Goal: Book appointment/travel/reservation

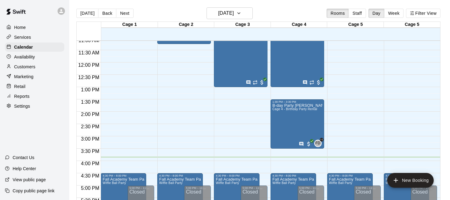
scroll to position [270, 0]
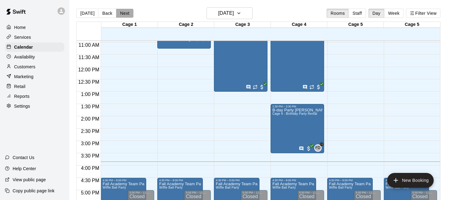
click at [121, 15] on button "Next" at bounding box center [124, 13] width 17 height 9
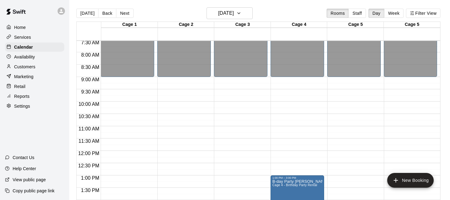
scroll to position [196, 0]
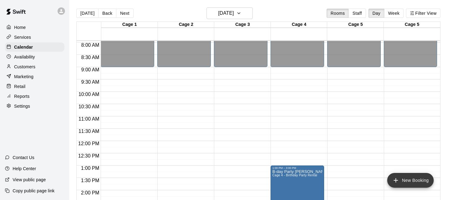
click at [406, 185] on button "New Booking" at bounding box center [411, 180] width 47 height 15
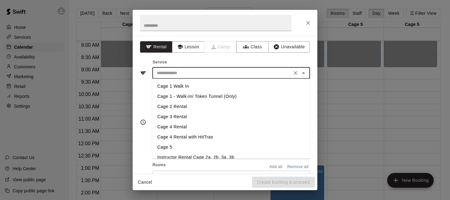
click at [287, 69] on input "text" at bounding box center [222, 73] width 136 height 8
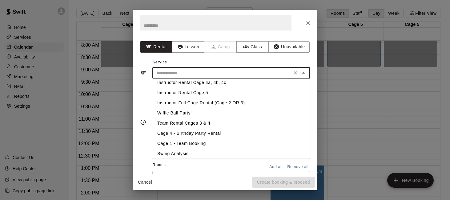
scroll to position [80, 0]
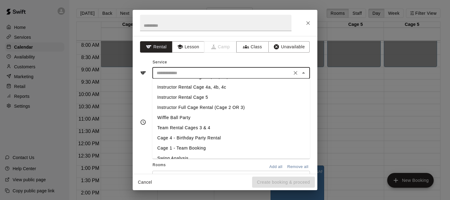
click at [247, 128] on li "Team Rental Cages 3 & 4" at bounding box center [232, 128] width 158 height 10
type input "**********"
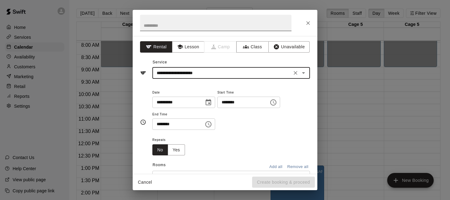
click at [225, 27] on input "text" at bounding box center [216, 23] width 152 height 16
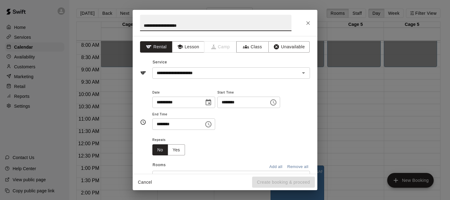
type input "**********"
click at [227, 103] on input "********" at bounding box center [241, 102] width 47 height 11
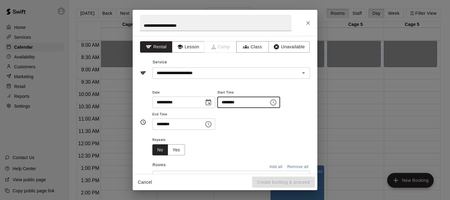
type input "********"
click at [158, 122] on input "********" at bounding box center [176, 124] width 47 height 11
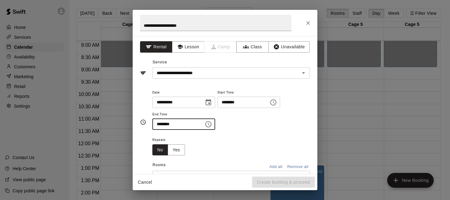
click at [171, 127] on input "********" at bounding box center [176, 124] width 47 height 11
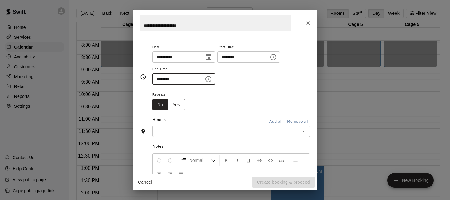
scroll to position [61, 0]
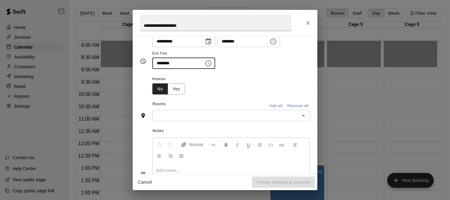
type input "********"
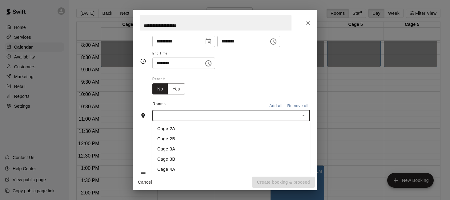
click at [270, 114] on input "text" at bounding box center [226, 116] width 144 height 8
click at [215, 150] on li "Cage 3A" at bounding box center [232, 149] width 158 height 10
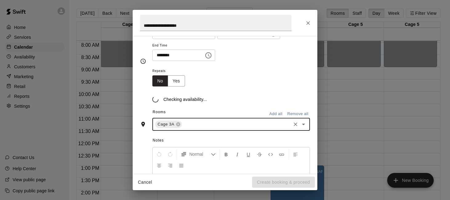
scroll to position [73, 0]
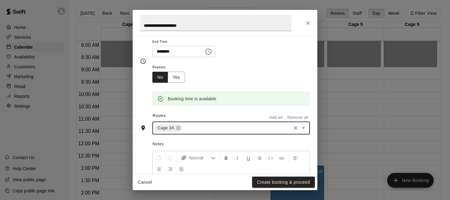
click at [229, 125] on input "text" at bounding box center [236, 128] width 107 height 8
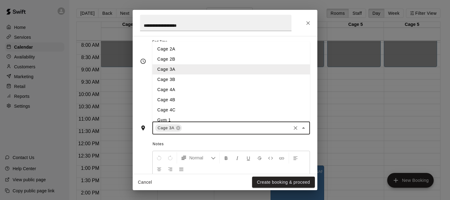
click at [228, 81] on li "Cage 3B" at bounding box center [232, 80] width 158 height 10
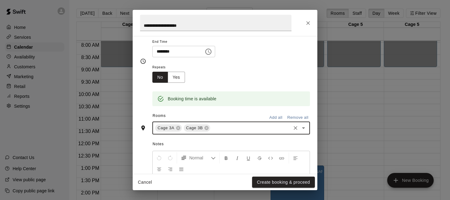
click at [230, 134] on div "Cage 3A Cage 3B ​" at bounding box center [232, 128] width 158 height 13
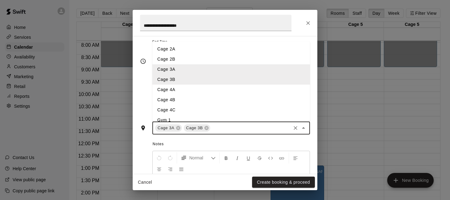
click at [227, 91] on li "Cage 4A" at bounding box center [232, 90] width 158 height 10
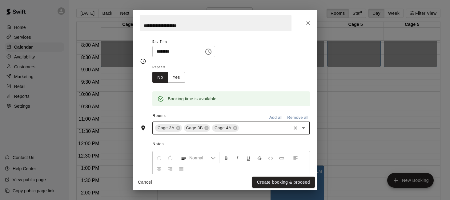
click at [252, 128] on input "text" at bounding box center [265, 128] width 50 height 8
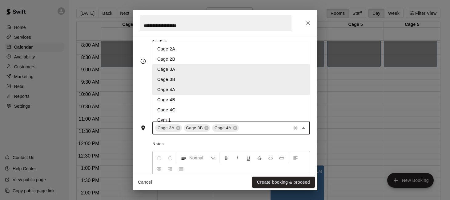
click at [240, 98] on li "Cage 4B" at bounding box center [232, 100] width 158 height 10
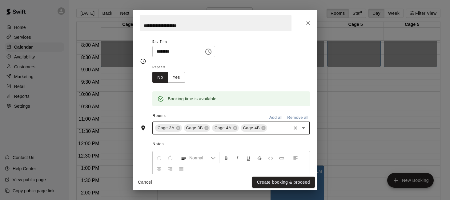
click at [276, 131] on input "text" at bounding box center [279, 128] width 22 height 8
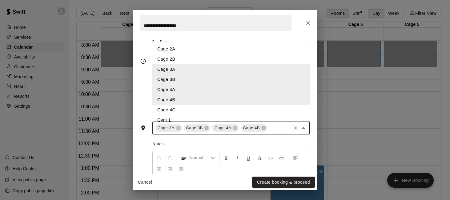
click at [272, 107] on li "Cage 4C" at bounding box center [232, 110] width 158 height 10
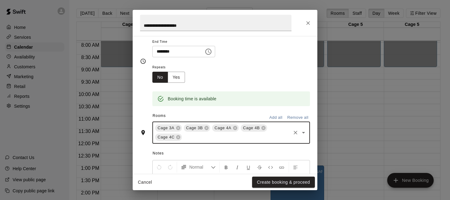
click at [278, 139] on input "text" at bounding box center [236, 138] width 107 height 8
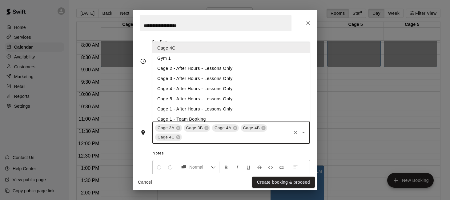
scroll to position [63, 0]
click at [278, 82] on li "Cage 3 - After Hours - Lessons Only" at bounding box center [232, 78] width 158 height 10
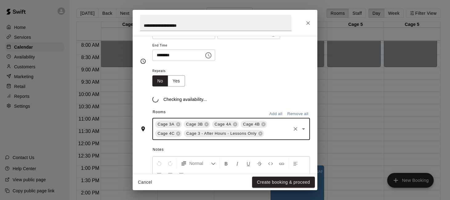
scroll to position [73, 0]
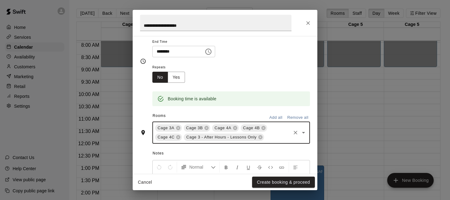
click at [285, 137] on input "text" at bounding box center [277, 138] width 25 height 8
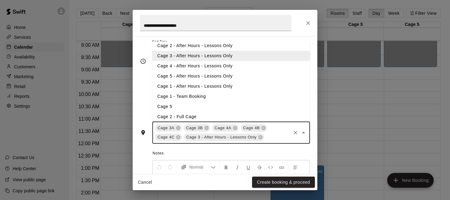
scroll to position [86, 0]
click at [281, 70] on li "Cage 5 - After Hours - Lessons Only" at bounding box center [232, 75] width 158 height 10
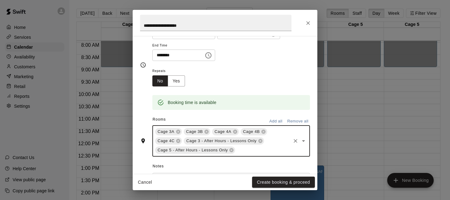
scroll to position [73, 0]
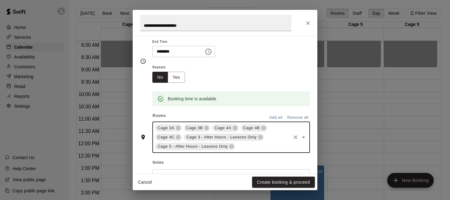
click at [278, 151] on div "Cage 3A Cage 3B Cage 4A Cage 4B Cage 4C Cage 3 - After Hours - Lessons Only Cag…" at bounding box center [232, 137] width 158 height 31
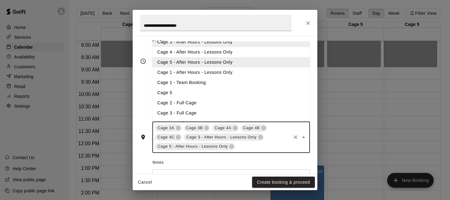
scroll to position [108, 0]
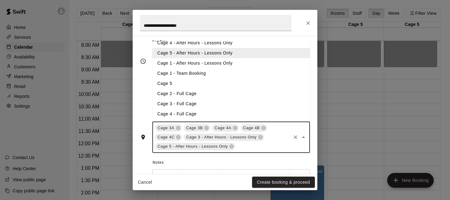
click at [256, 103] on li "Cage 3 - Full Cage" at bounding box center [232, 104] width 158 height 10
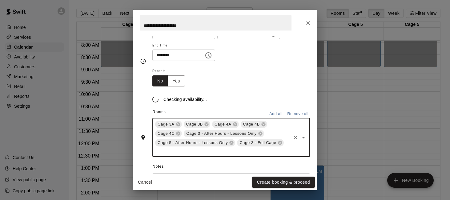
scroll to position [73, 0]
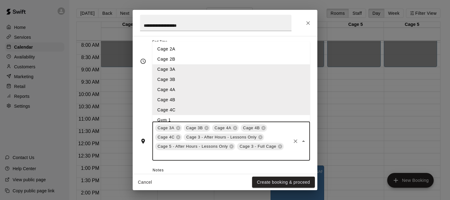
click at [285, 158] on input "text" at bounding box center [222, 155] width 136 height 8
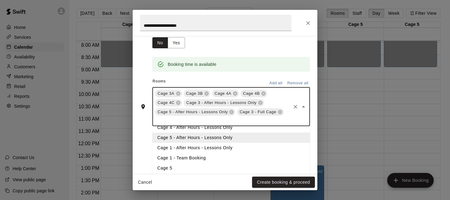
scroll to position [123, 0]
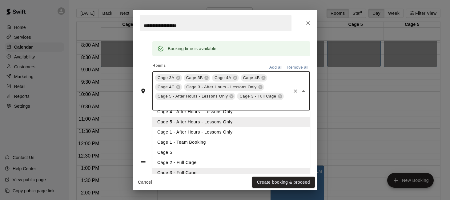
click at [288, 109] on div "Cage 3A Cage 3B Cage 4A Cage 4B Cage 4C Cage 3 - After Hours - Lessons Only Cag…" at bounding box center [232, 90] width 158 height 39
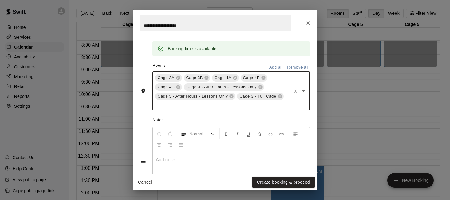
click at [293, 106] on div "Cage 3A Cage 3B Cage 4A Cage 4B Cage 4C Cage 3 - After Hours - Lessons Only Cag…" at bounding box center [232, 90] width 158 height 39
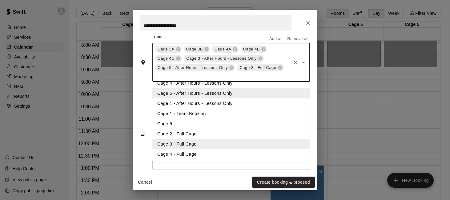
scroll to position [159, 0]
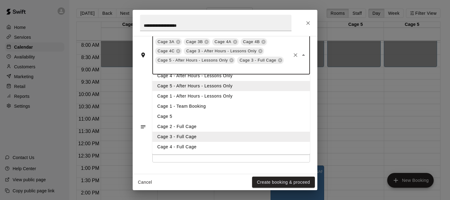
click at [240, 143] on li "Cage 4 - Full Cage" at bounding box center [232, 147] width 158 height 10
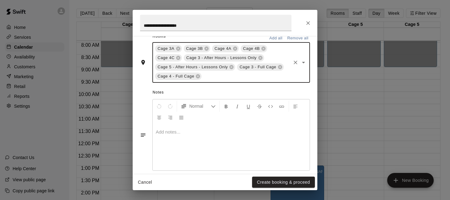
scroll to position [160, 0]
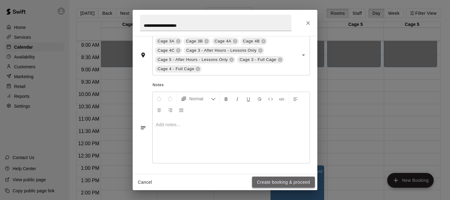
click at [280, 181] on button "Create booking & proceed" at bounding box center [283, 182] width 63 height 11
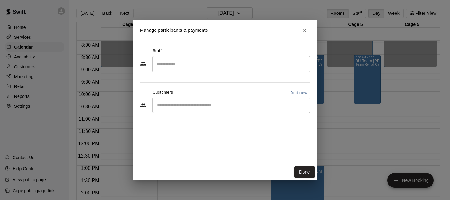
click at [213, 105] on input "Start typing to search customers..." at bounding box center [231, 105] width 152 height 6
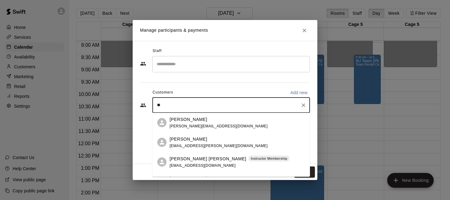
type input "*"
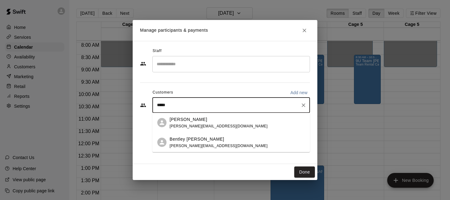
type input "*****"
click at [217, 142] on div "Marin Baseball marinbaseball@yahoo.com" at bounding box center [203, 142] width 66 height 13
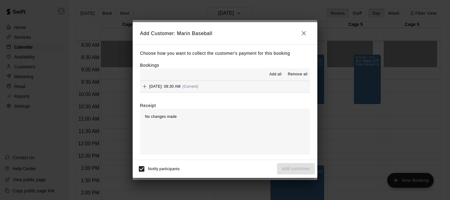
click at [273, 74] on span "Add all" at bounding box center [276, 74] width 12 height 6
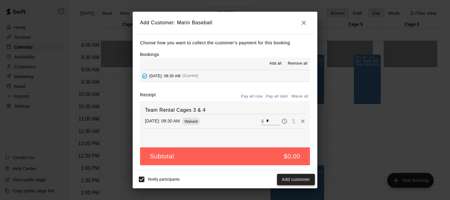
click at [290, 177] on button "Add customer" at bounding box center [296, 179] width 38 height 11
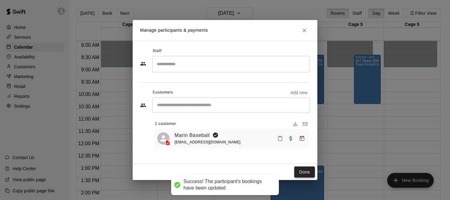
click at [306, 170] on button "Done" at bounding box center [305, 172] width 21 height 11
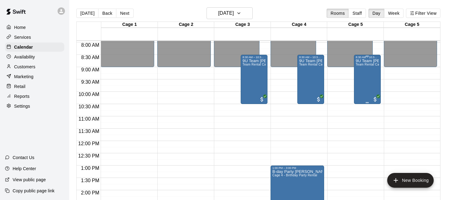
click at [362, 80] on div "9U Team Ryan Practice Team Rental Cages 3 & 4" at bounding box center [367, 159] width 23 height 200
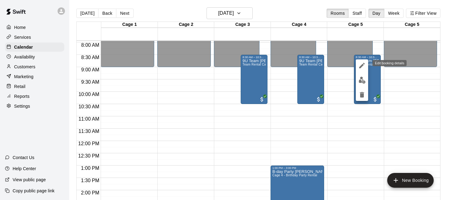
click at [362, 64] on icon "edit" at bounding box center [362, 65] width 7 height 7
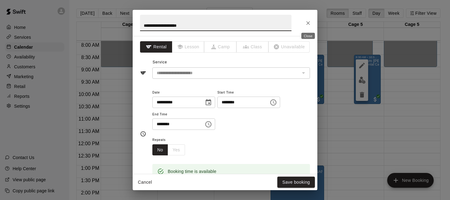
click at [309, 23] on icon "Close" at bounding box center [308, 23] width 6 height 6
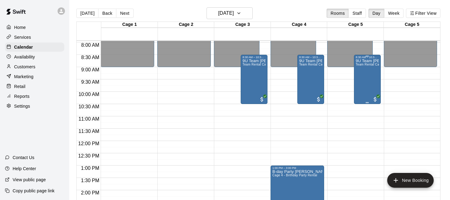
click at [374, 82] on div "9U Team Ryan Practice Team Rental Cages 3 & 4" at bounding box center [367, 159] width 23 height 200
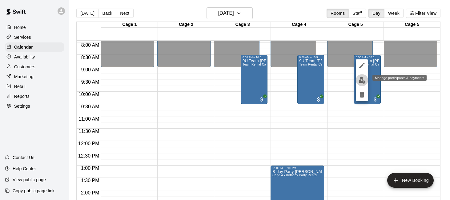
click at [361, 82] on img "edit" at bounding box center [362, 80] width 7 height 7
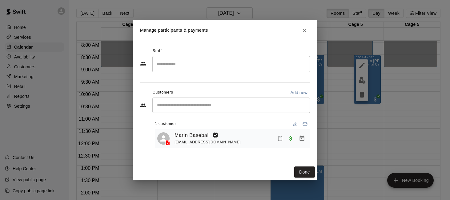
click at [247, 70] on div "​" at bounding box center [232, 64] width 158 height 16
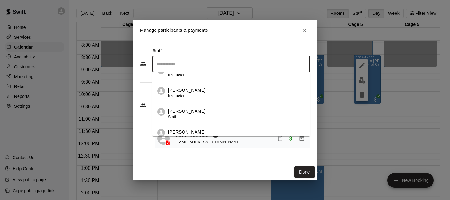
scroll to position [145, 0]
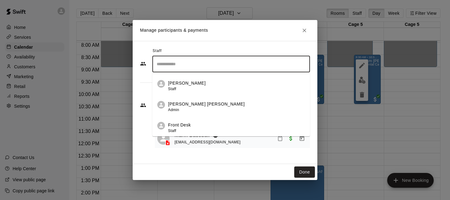
click at [241, 108] on div "Billy Jack Ryan Admin" at bounding box center [236, 107] width 137 height 12
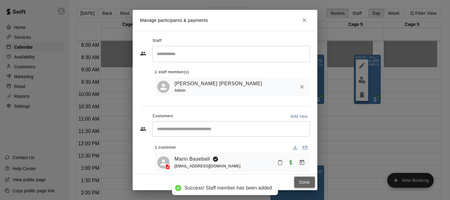
click at [300, 184] on button "Done" at bounding box center [305, 182] width 21 height 11
